Goal: Information Seeking & Learning: Learn about a topic

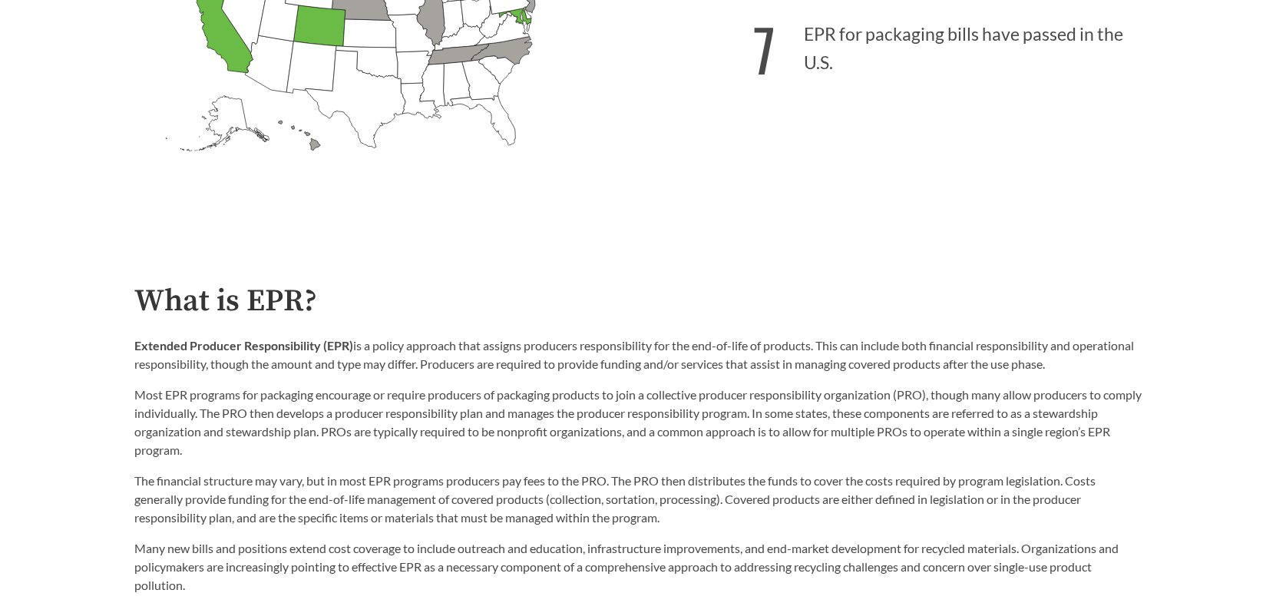
scroll to position [384, 0]
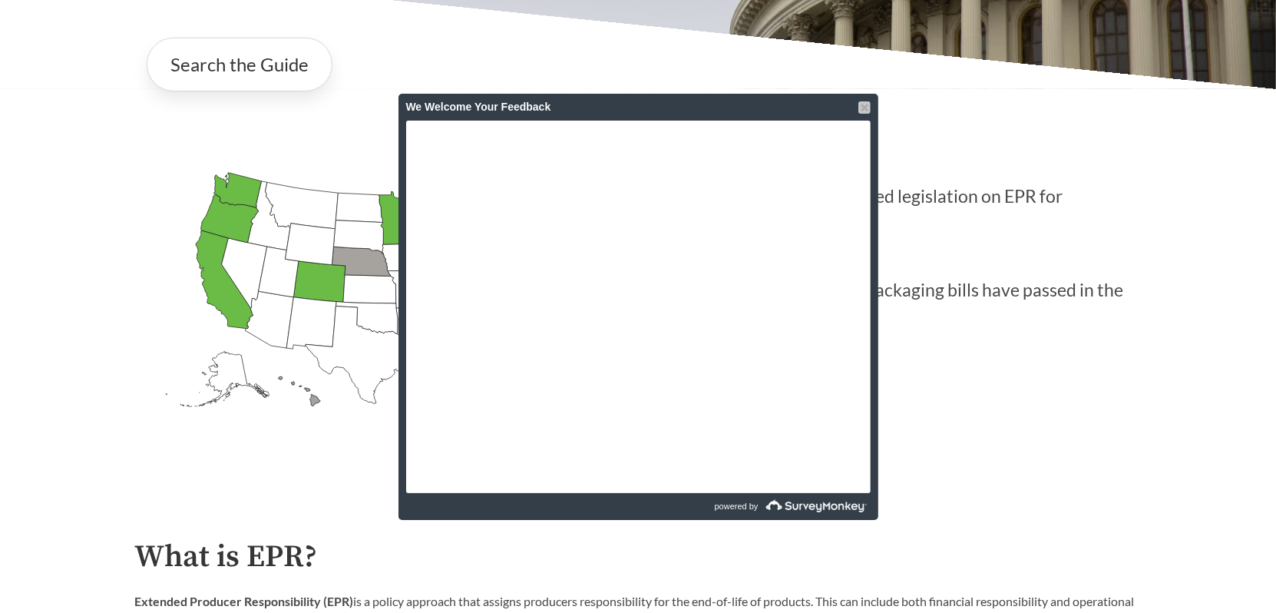
click at [860, 108] on div at bounding box center [865, 107] width 12 height 12
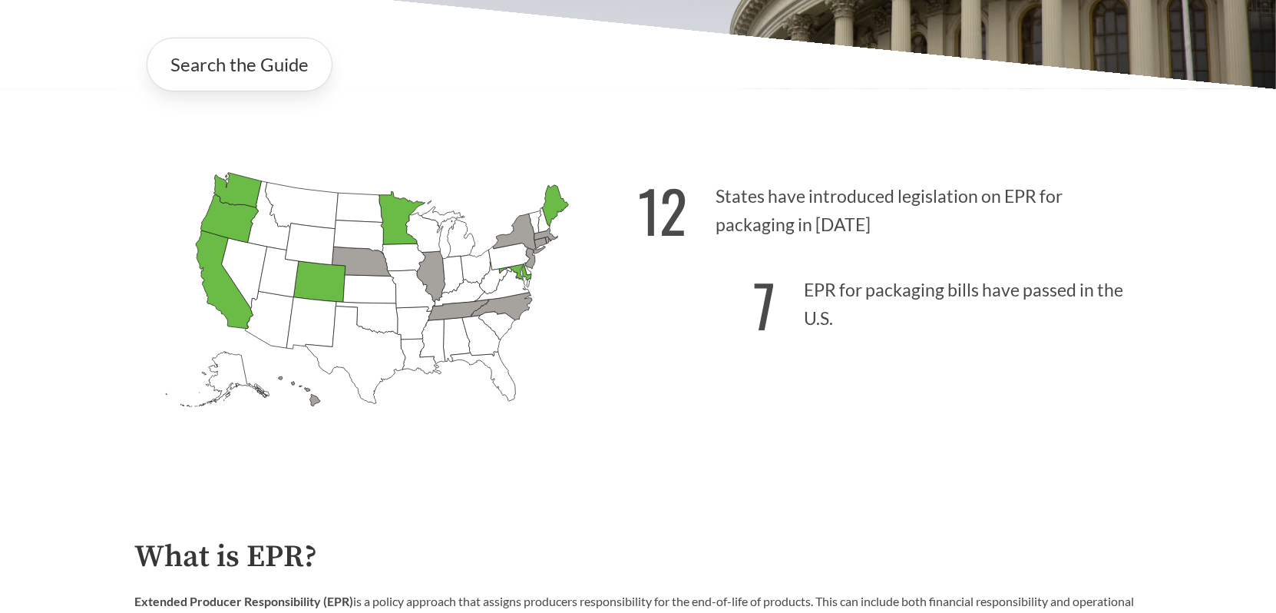
click at [86, 181] on div "Introduction to the Guide for EPR Proposals Search the Guide [US_STATE] Introdu…" at bounding box center [638, 92] width 1276 height 773
click at [556, 210] on icon "[US_STATE] Passed: 1" at bounding box center [556, 204] width 26 height 41
click at [517, 233] on icon "[US_STATE] Introduced: 3" at bounding box center [520, 234] width 52 height 41
click at [272, 72] on link "Search the Guide" at bounding box center [240, 65] width 186 height 54
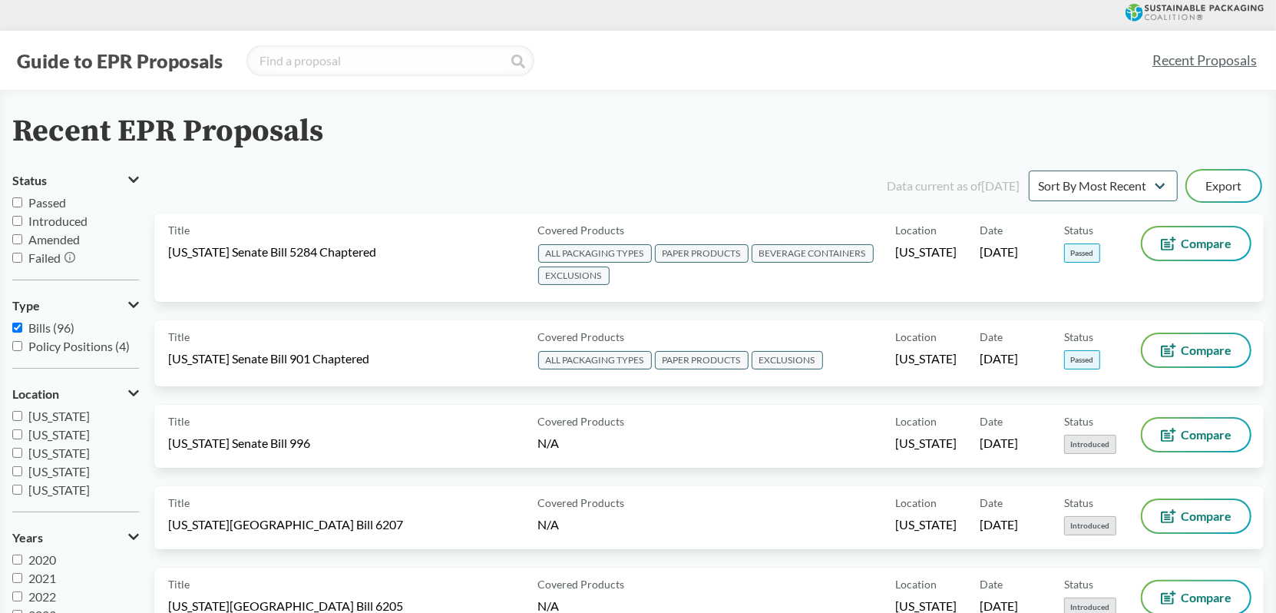
click at [18, 201] on input "Passed" at bounding box center [17, 202] width 10 height 10
checkbox input "true"
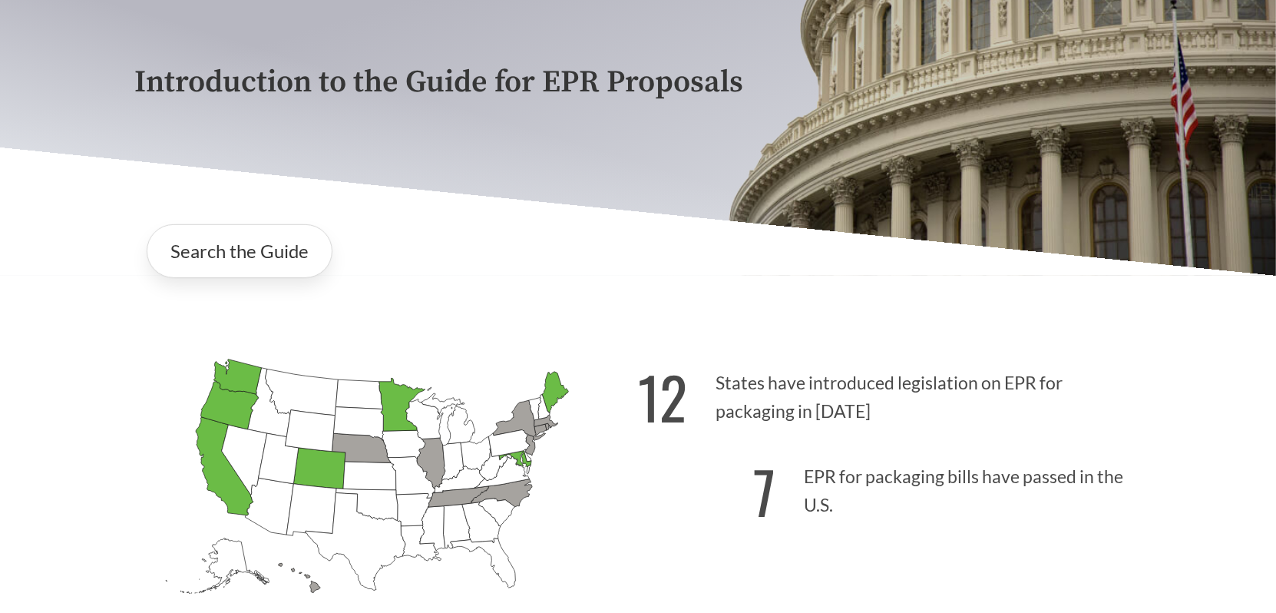
scroll to position [256, 0]
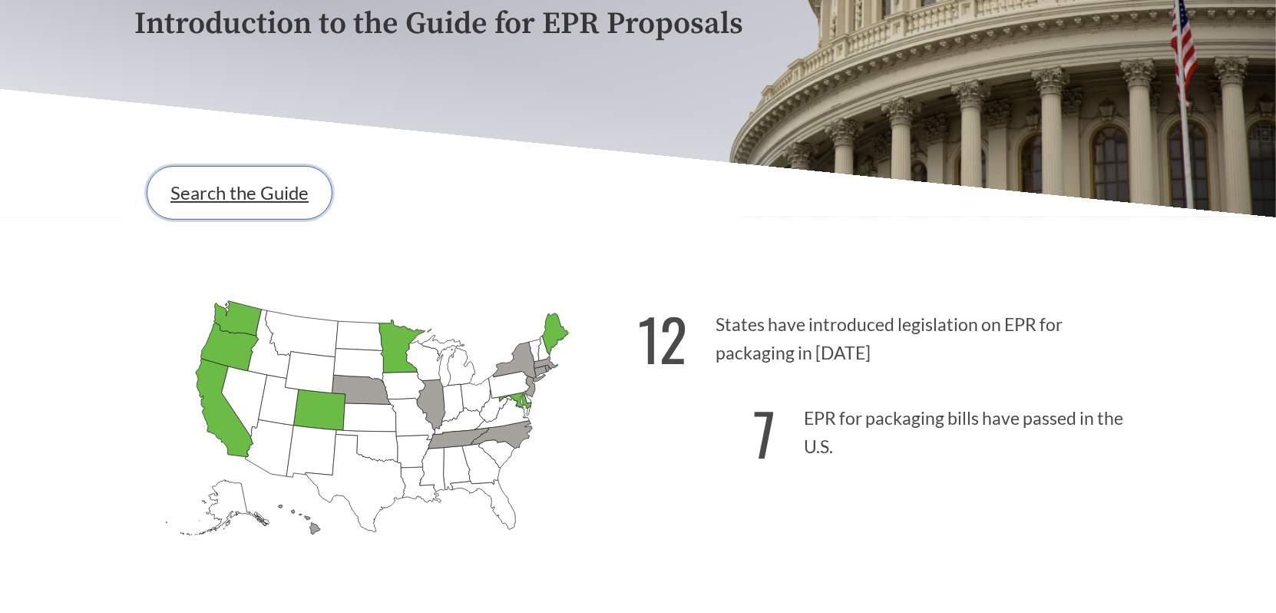
click at [242, 206] on link "Search the Guide" at bounding box center [240, 193] width 186 height 54
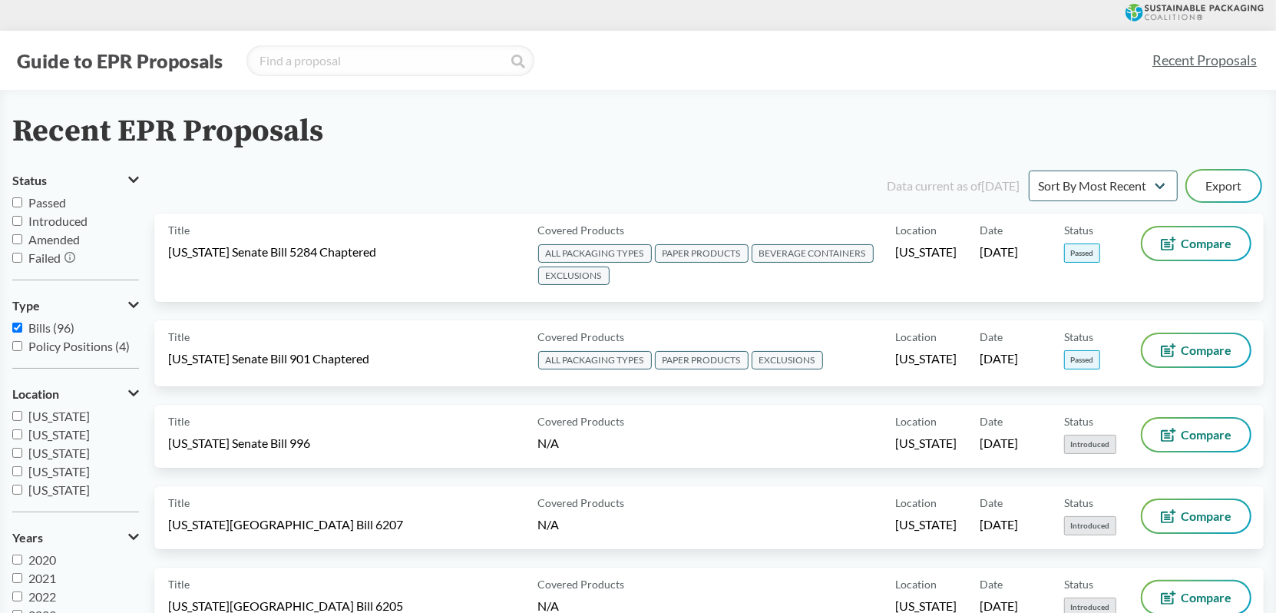
click at [18, 200] on input "Passed" at bounding box center [17, 202] width 10 height 10
checkbox input "true"
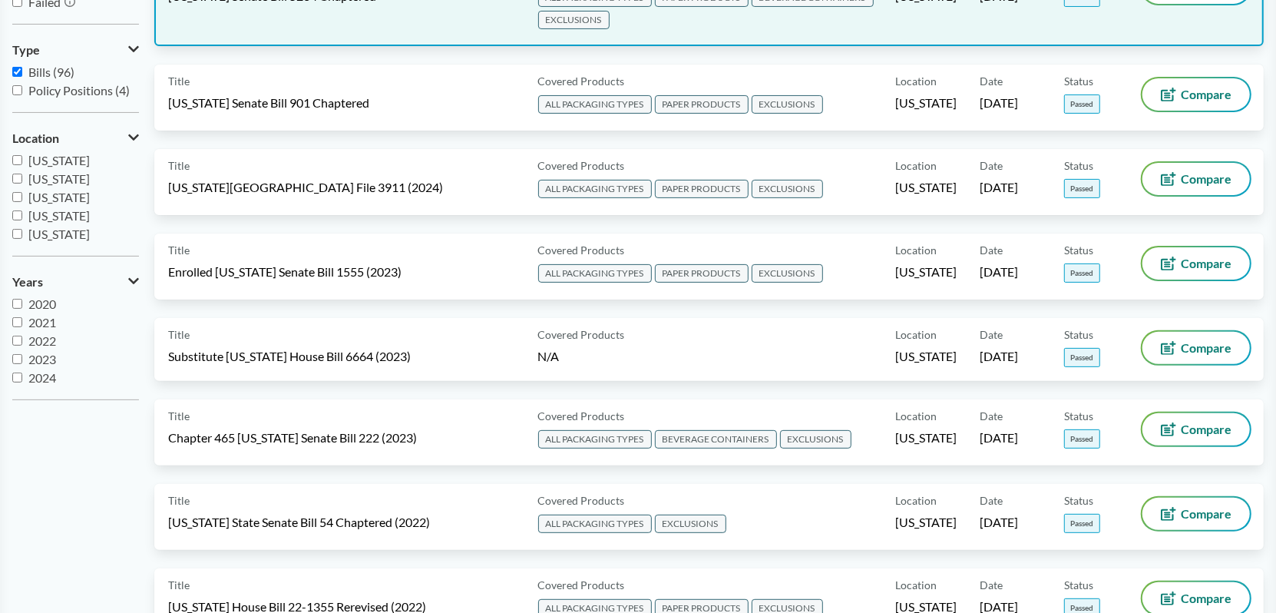
scroll to position [127, 0]
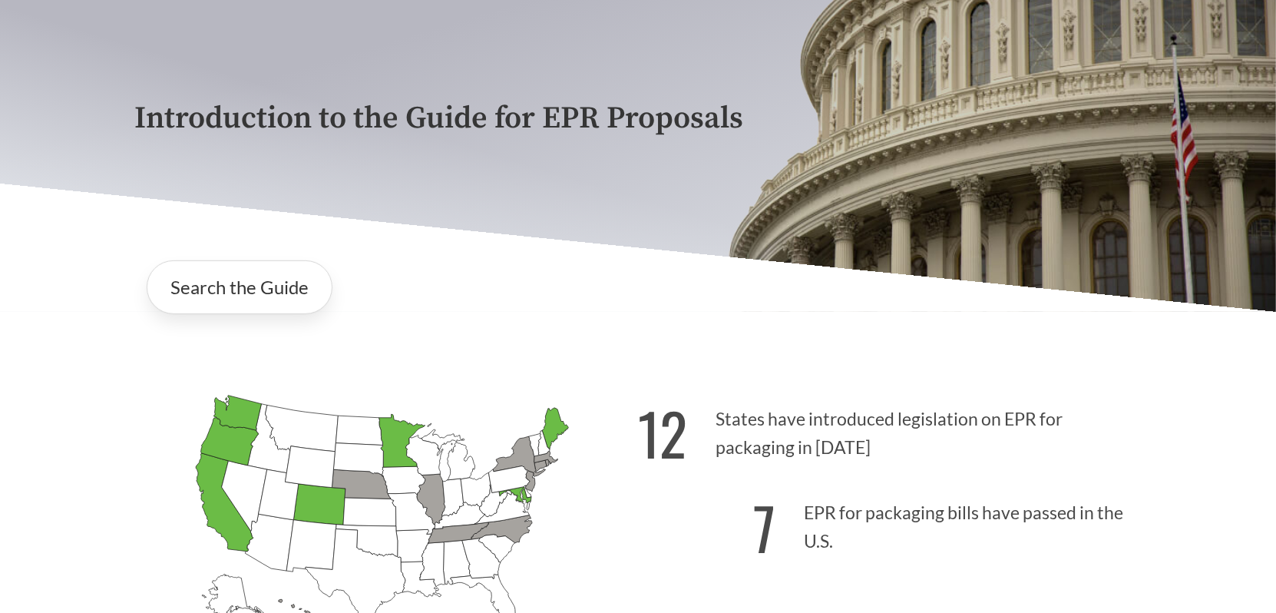
scroll to position [384, 0]
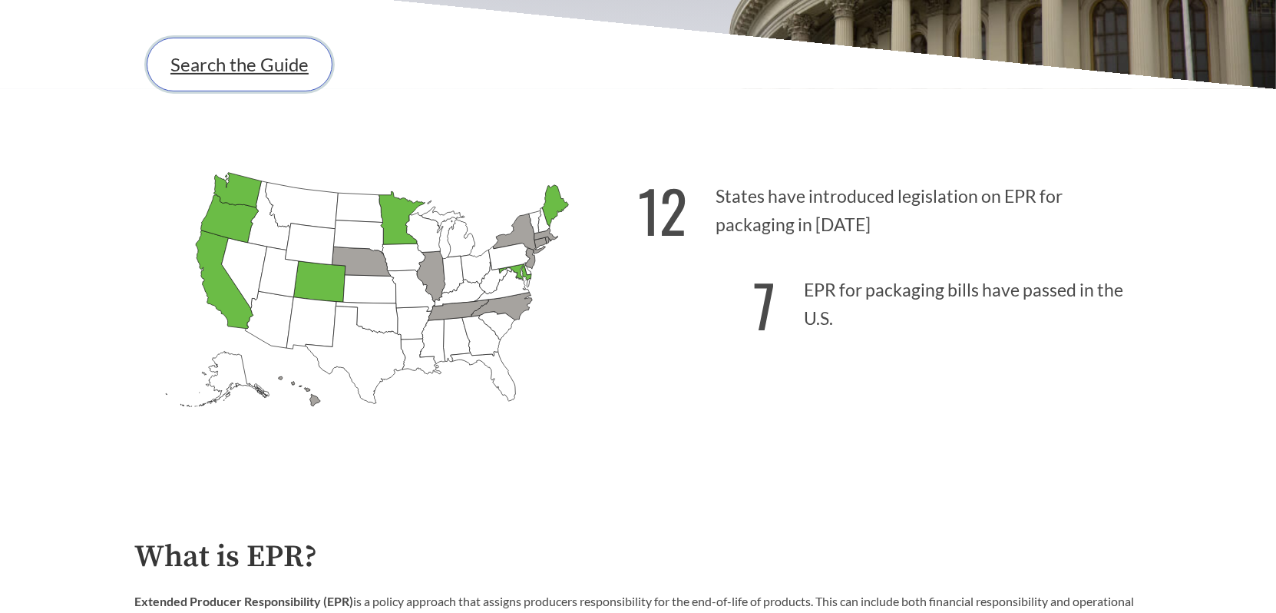
click at [190, 65] on link "Search the Guide" at bounding box center [240, 65] width 186 height 54
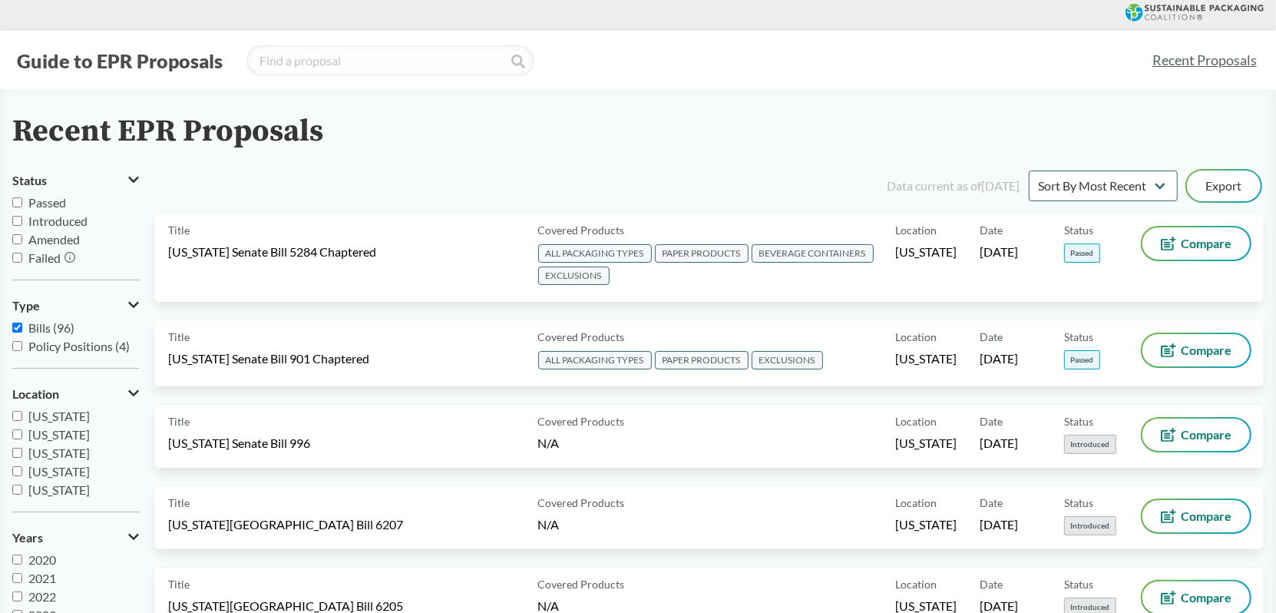
click at [17, 200] on input "Passed" at bounding box center [17, 202] width 10 height 10
checkbox input "true"
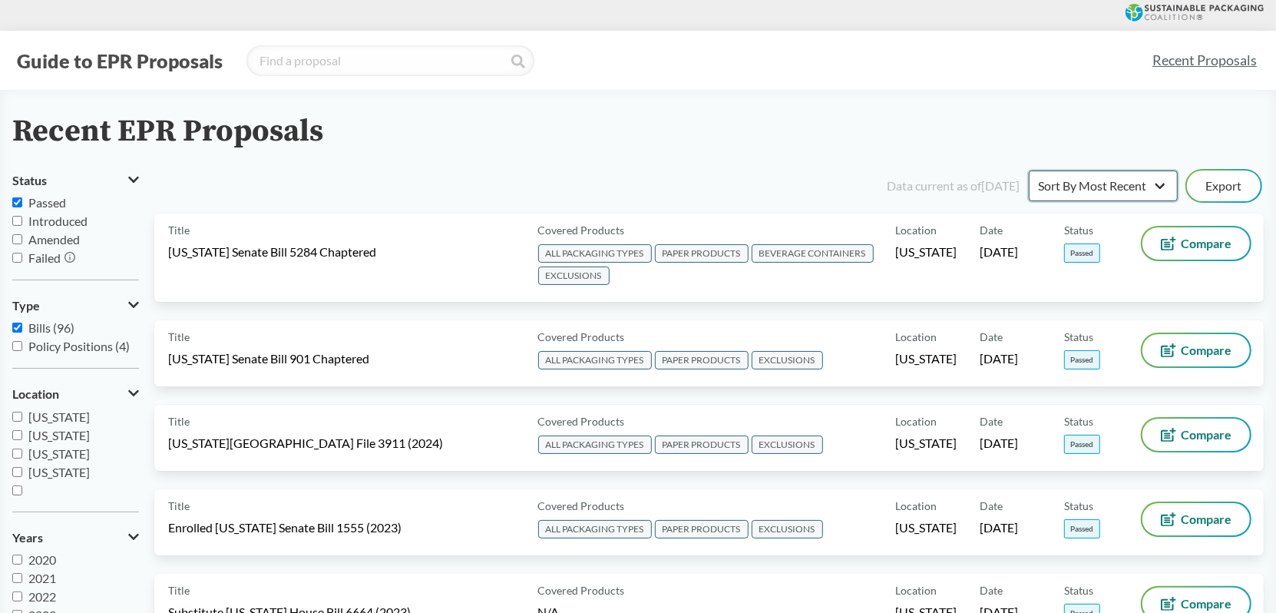
click at [1088, 183] on select "Sort By Most Recent Sort By Status" at bounding box center [1103, 185] width 149 height 31
select select "Sort By Status"
click at [1029, 170] on select "Sort By Most Recent Sort By Status" at bounding box center [1103, 185] width 149 height 31
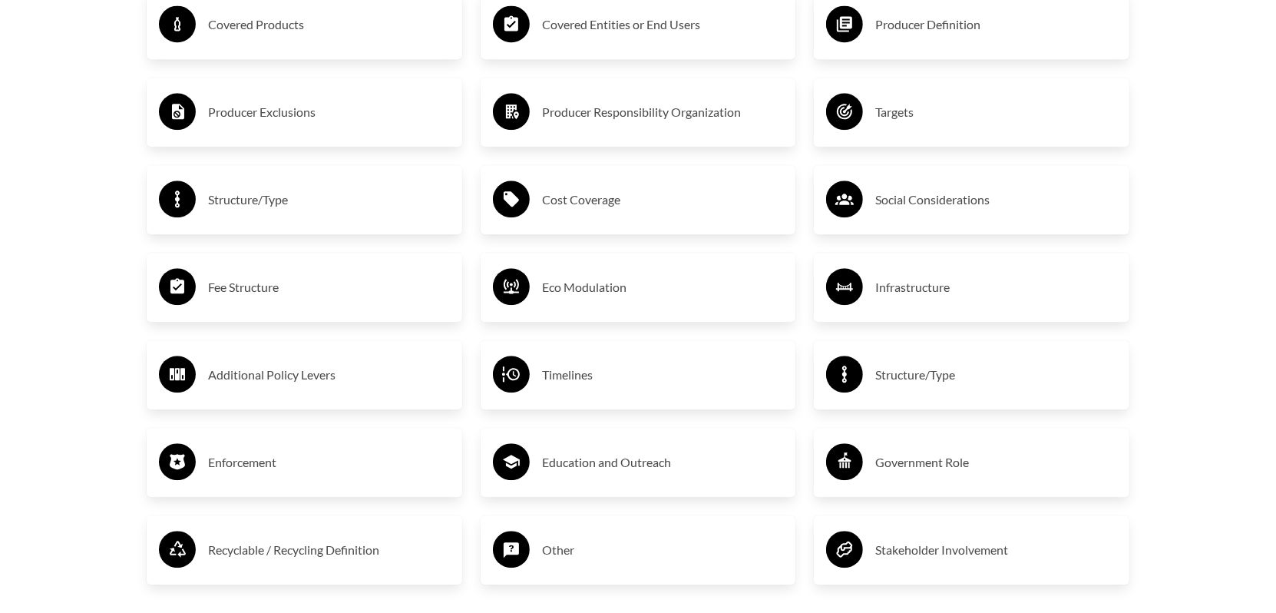
scroll to position [2688, 0]
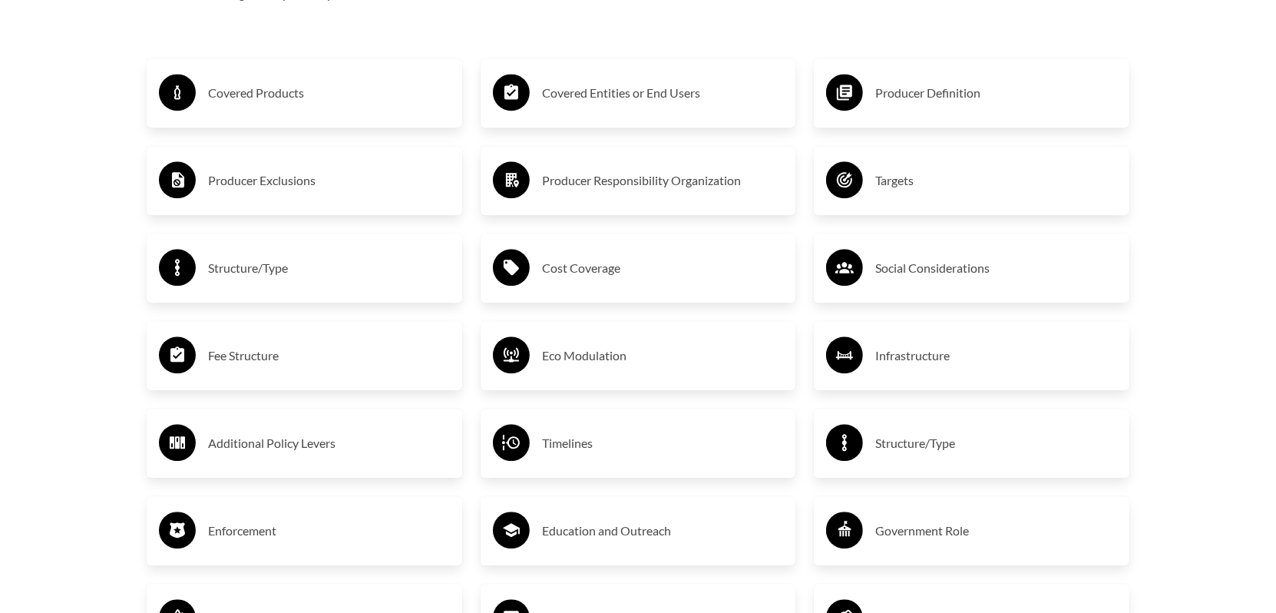
click at [248, 99] on h3 "Covered Products" at bounding box center [329, 93] width 242 height 25
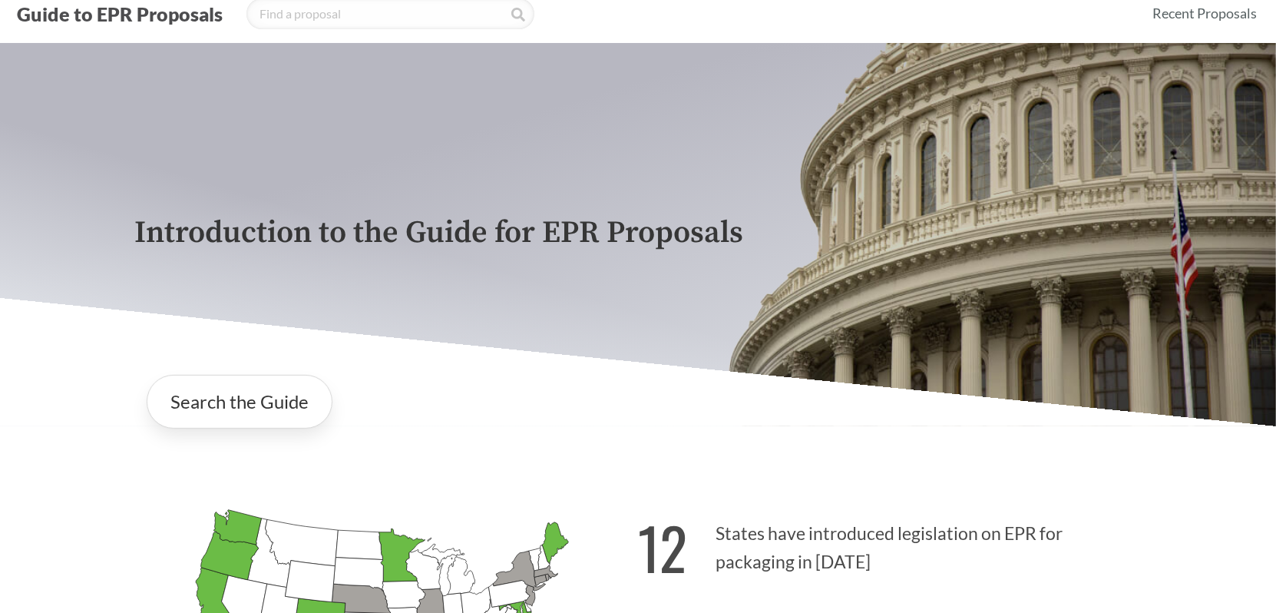
scroll to position [0, 0]
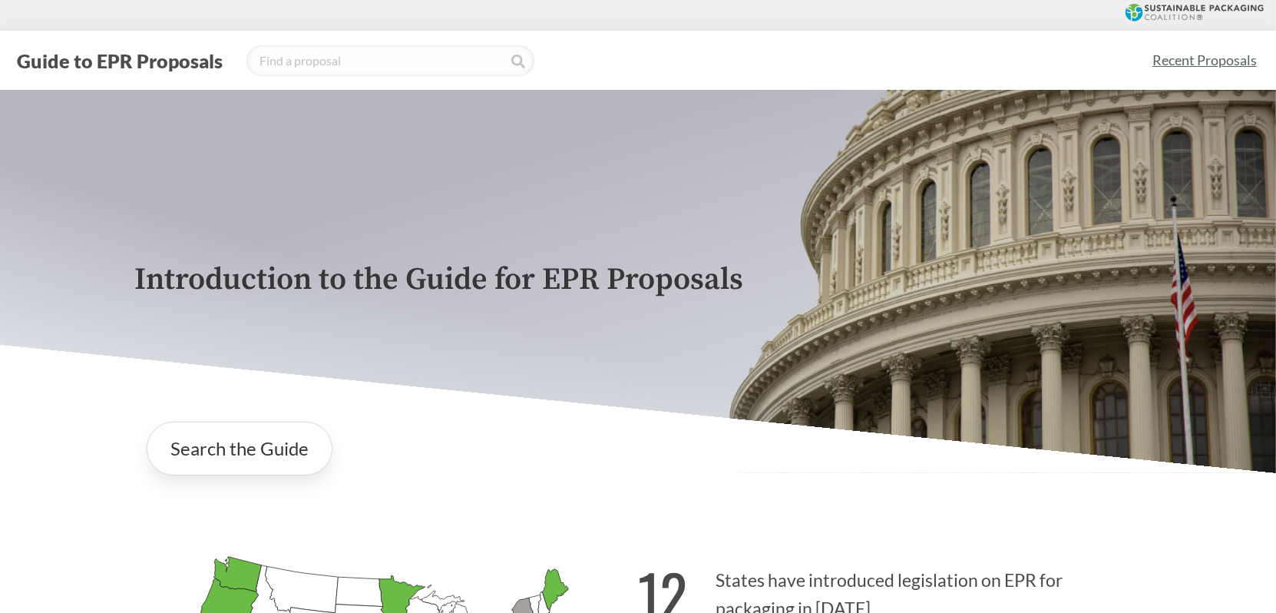
click at [1198, 59] on link "Recent Proposals" at bounding box center [1205, 60] width 118 height 35
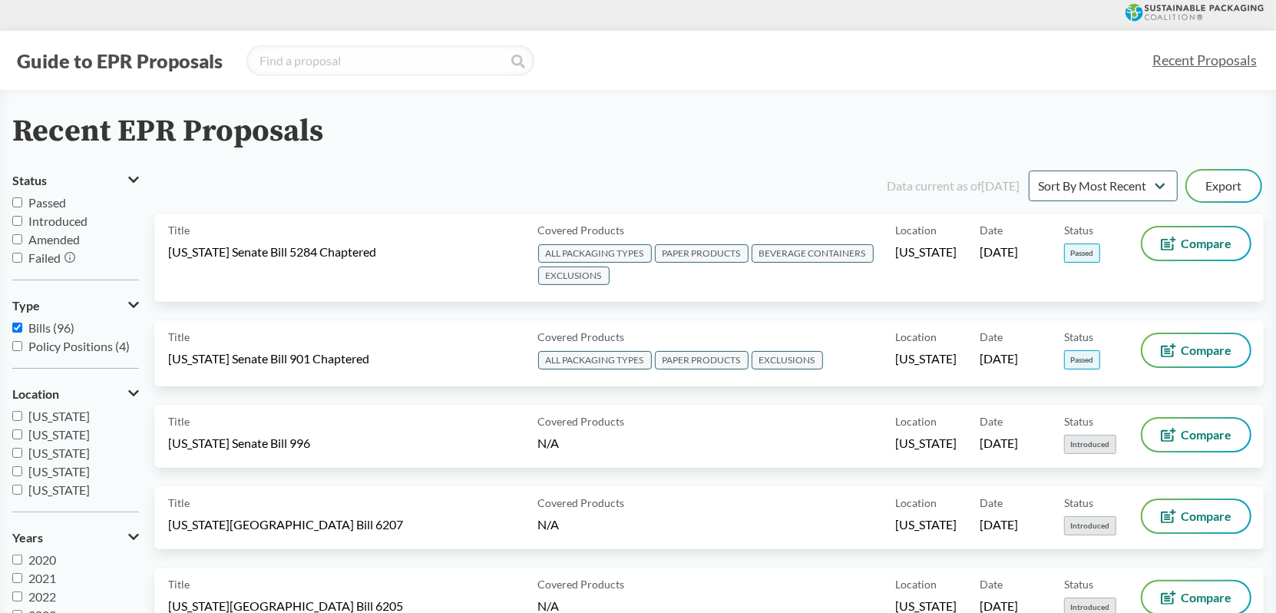
click at [137, 306] on icon at bounding box center [133, 305] width 11 height 12
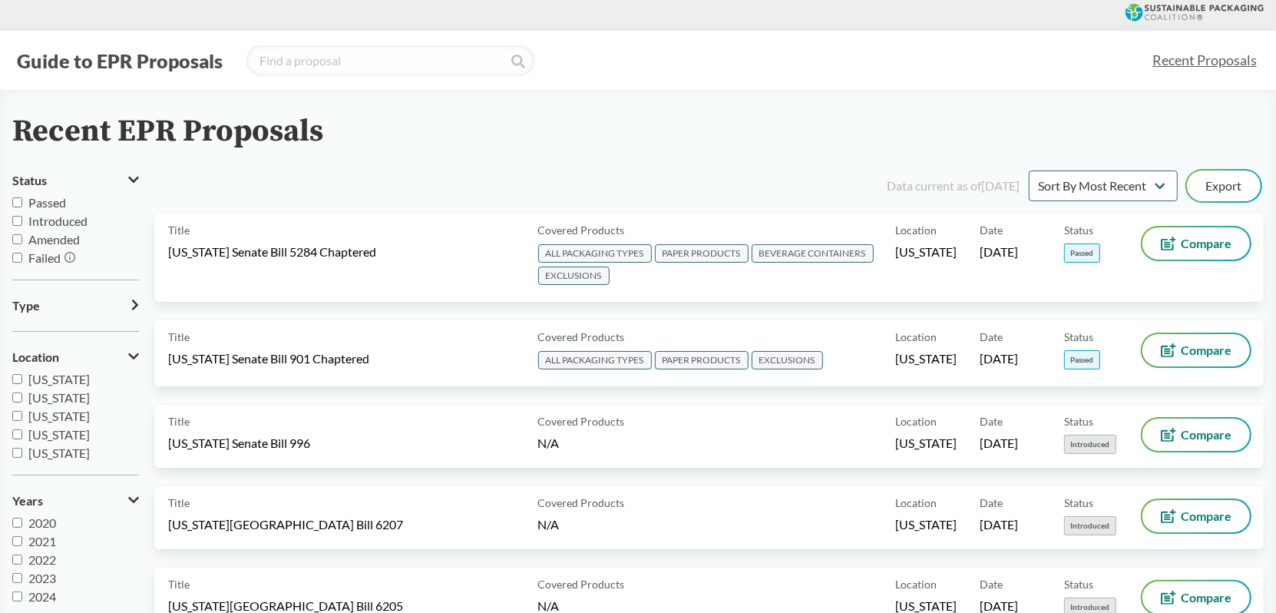
click at [137, 306] on icon at bounding box center [135, 305] width 6 height 11
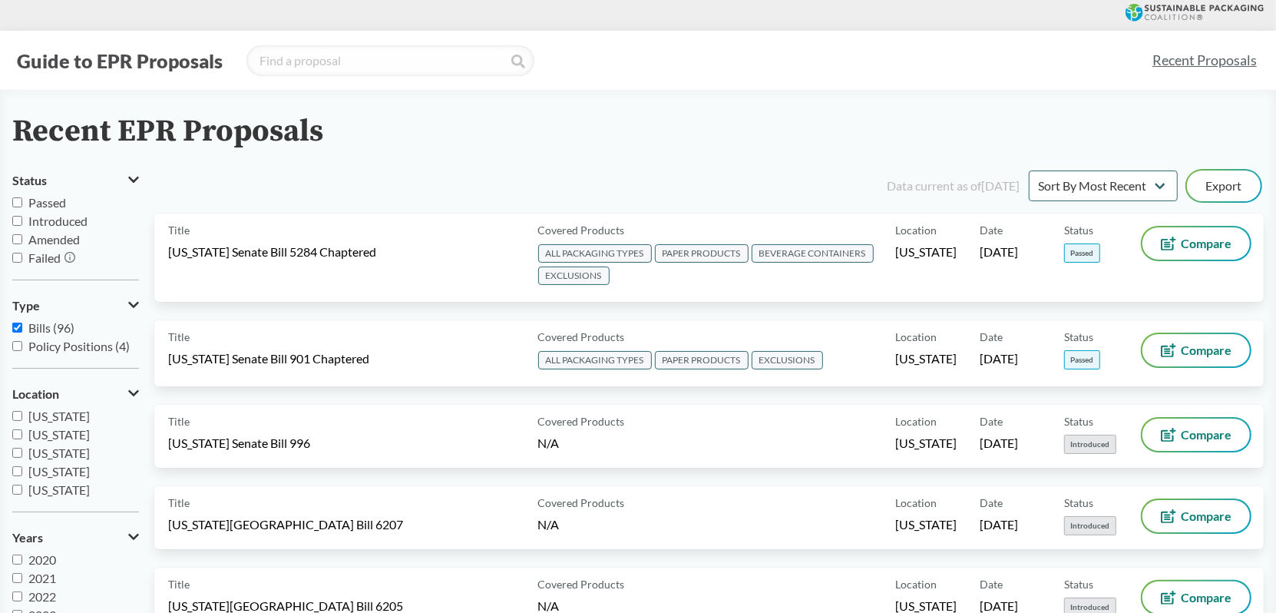
click at [15, 206] on input "Passed" at bounding box center [17, 202] width 10 height 10
checkbox input "true"
